Goal: Use online tool/utility: Utilize a website feature to perform a specific function

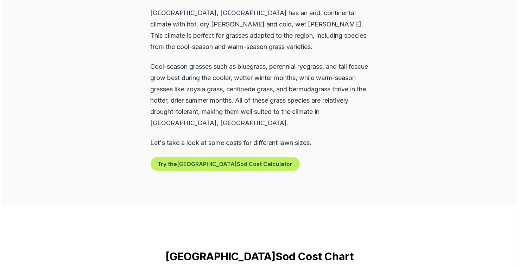
scroll to position [366, 0]
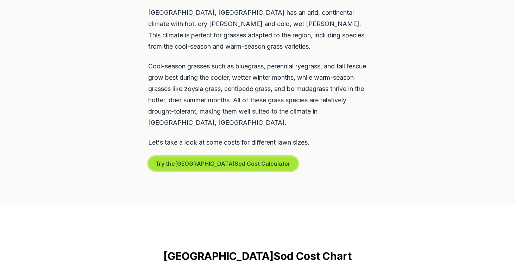
click at [199, 156] on button "Try the Salt Lake City Sod Cost Calculator" at bounding box center [223, 163] width 149 height 14
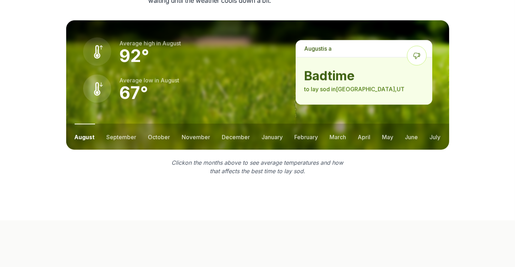
scroll to position [1014, 0]
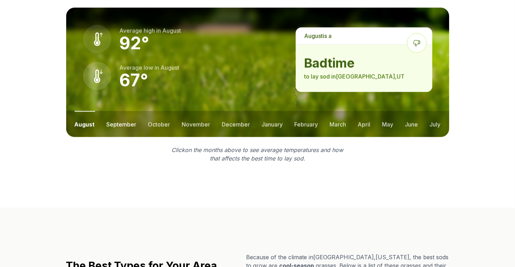
click at [118, 113] on button "september" at bounding box center [122, 124] width 30 height 26
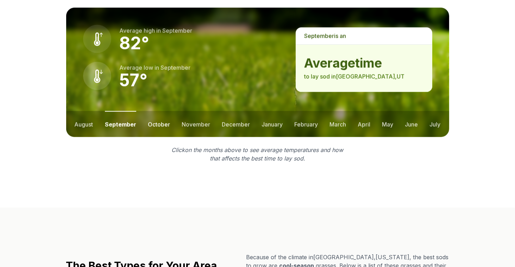
click at [160, 111] on button "october" at bounding box center [159, 124] width 22 height 26
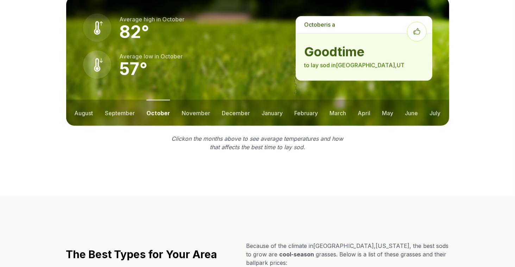
scroll to position [992, 0]
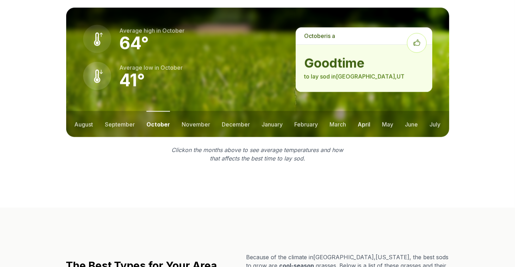
click at [362, 111] on button "april" at bounding box center [364, 124] width 13 height 26
click at [340, 111] on button "march" at bounding box center [337, 124] width 17 height 26
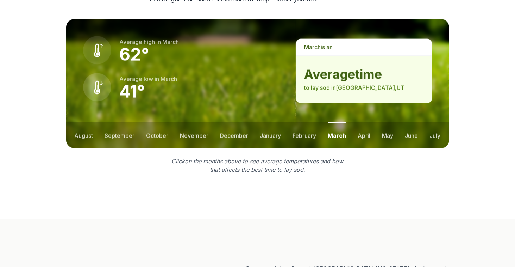
scroll to position [1003, 0]
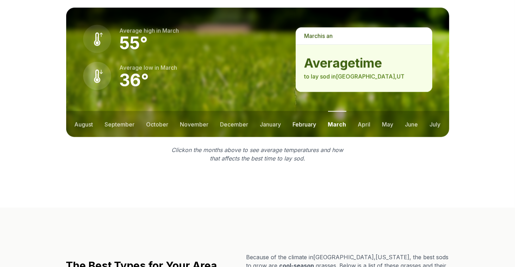
click at [309, 111] on button "february" at bounding box center [305, 124] width 24 height 26
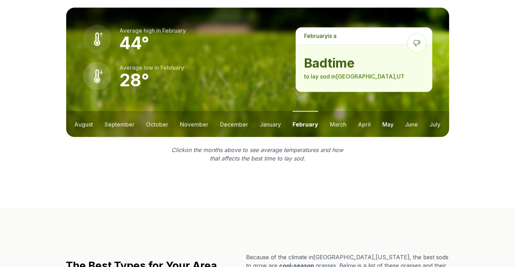
click at [386, 111] on button "may" at bounding box center [387, 124] width 11 height 26
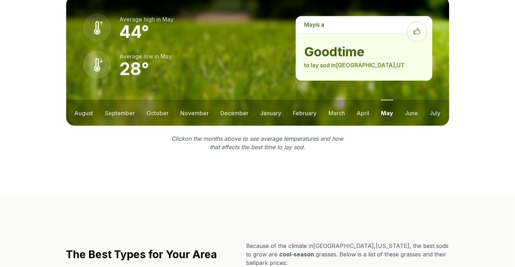
scroll to position [992, 0]
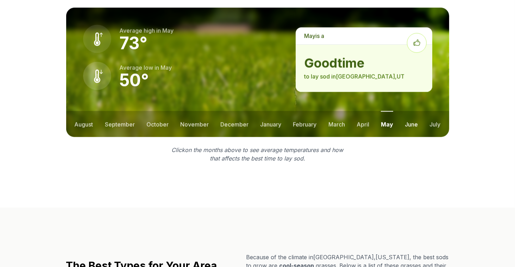
click at [408, 111] on button "june" at bounding box center [411, 124] width 13 height 26
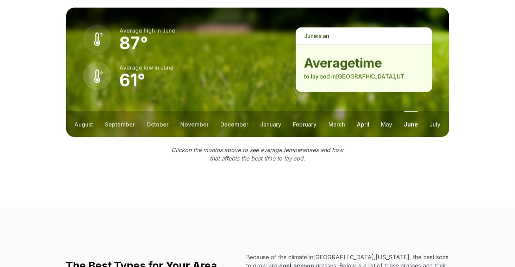
click at [363, 111] on button "april" at bounding box center [363, 124] width 13 height 26
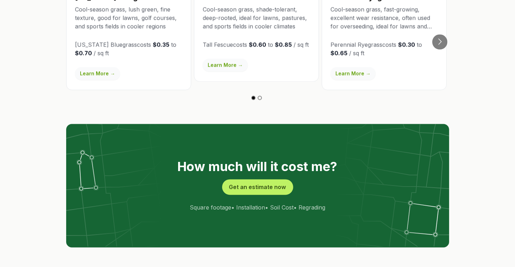
scroll to position [1330, 0]
